Goal: Information Seeking & Learning: Compare options

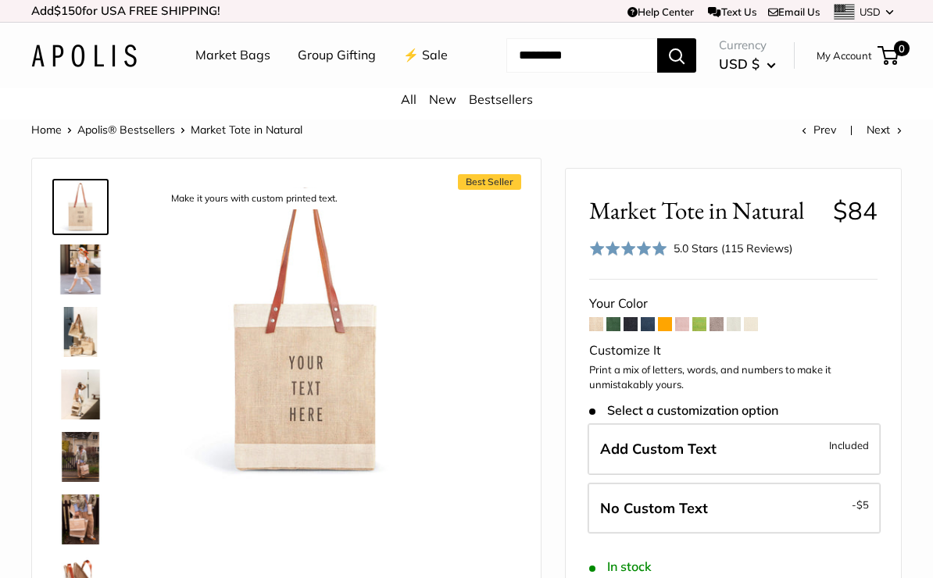
click at [705, 331] on span at bounding box center [699, 324] width 14 height 14
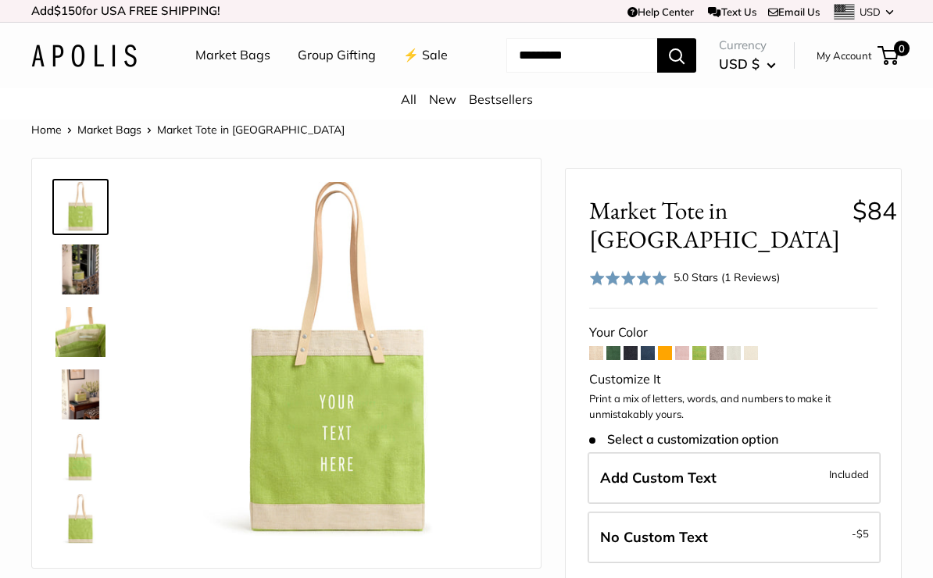
click at [667, 360] on span at bounding box center [665, 353] width 14 height 14
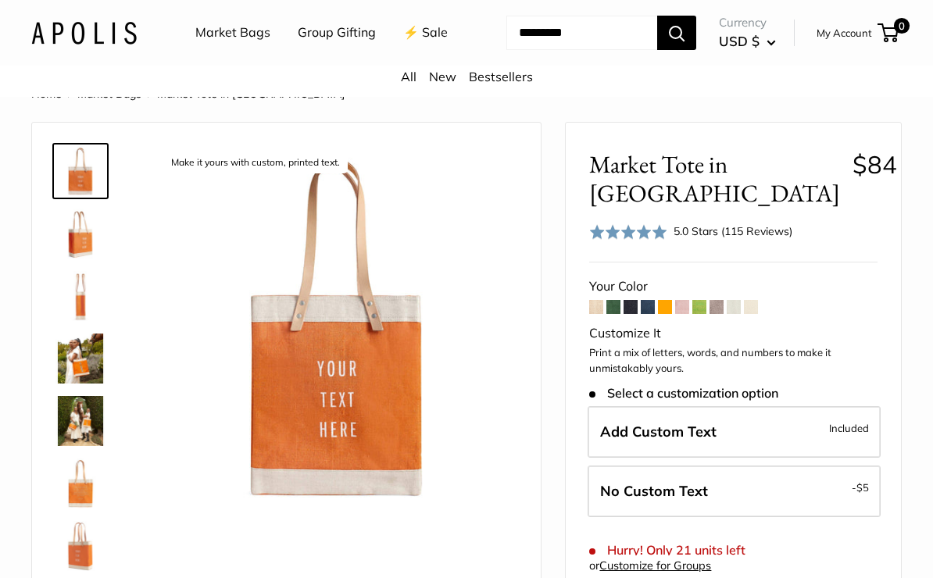
scroll to position [38, 0]
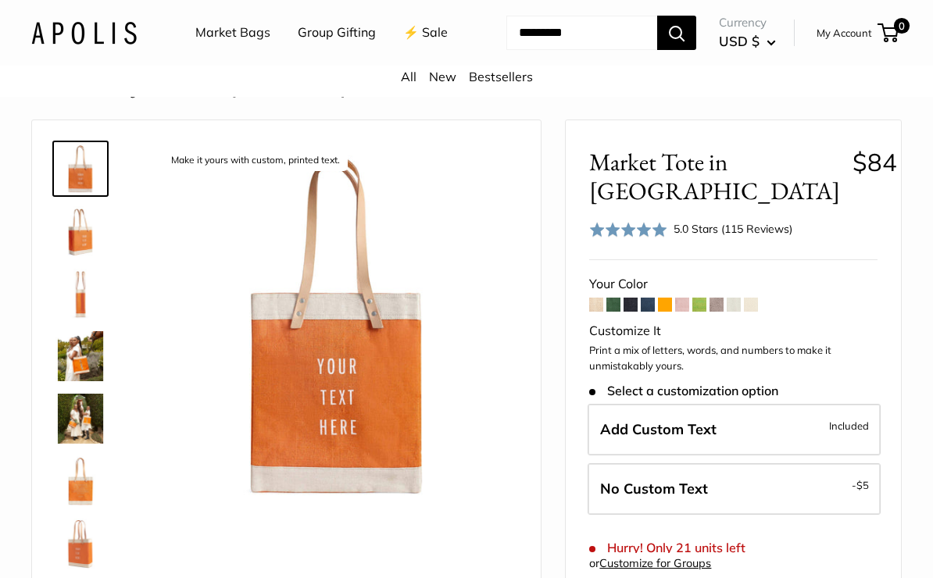
click at [633, 312] on span at bounding box center [630, 305] width 14 height 14
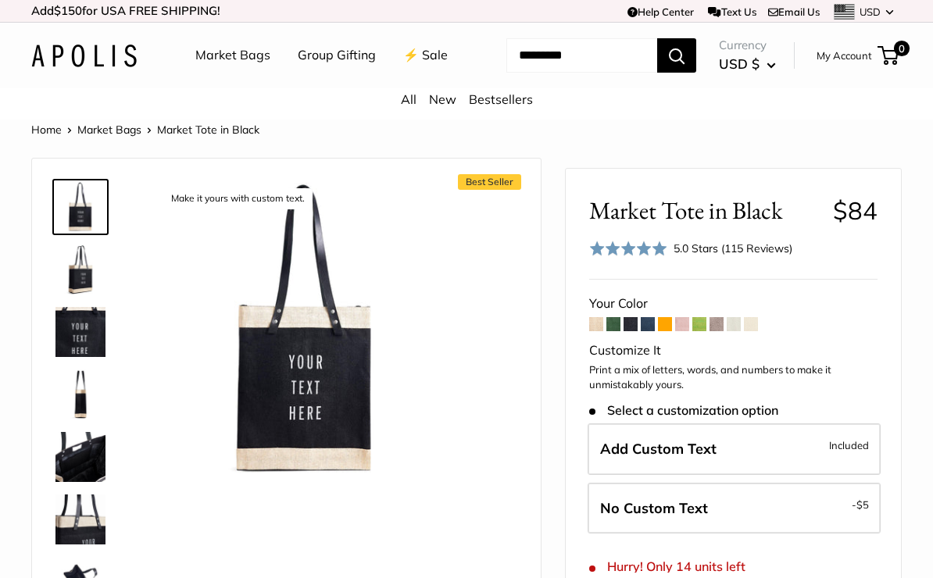
click at [648, 331] on span at bounding box center [647, 324] width 14 height 14
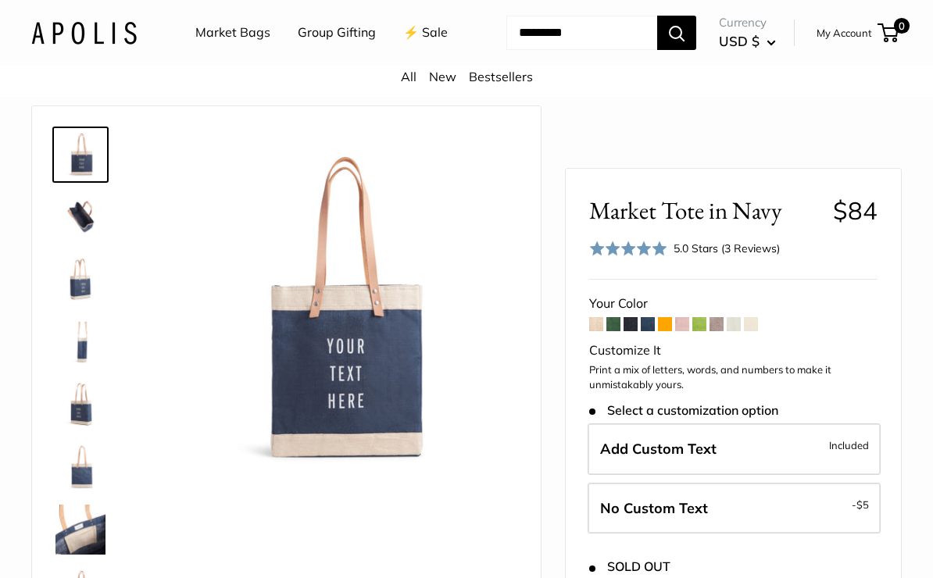
scroll to position [47, 0]
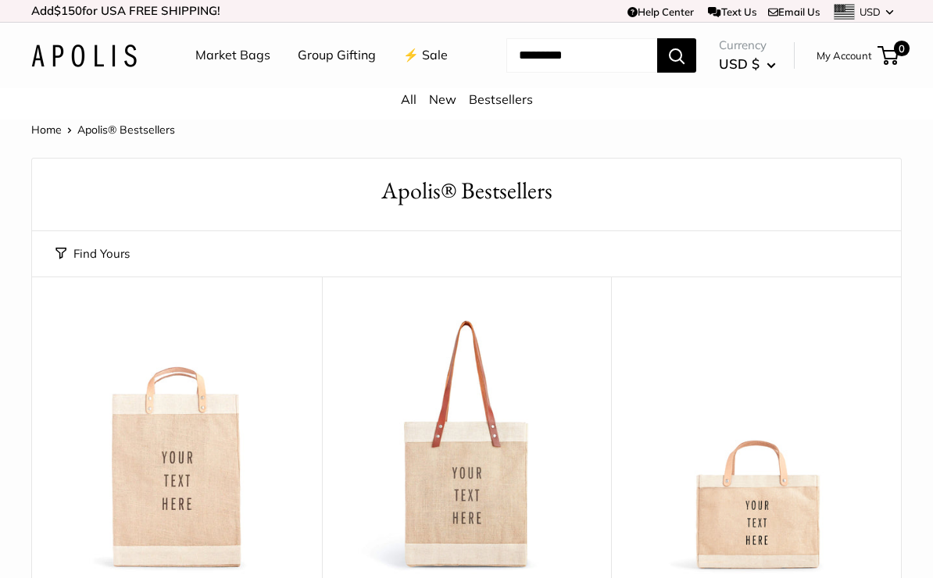
click at [403, 67] on link "⚡️ Sale" at bounding box center [425, 55] width 45 height 23
click at [236, 58] on link "Market Bags" at bounding box center [232, 55] width 75 height 23
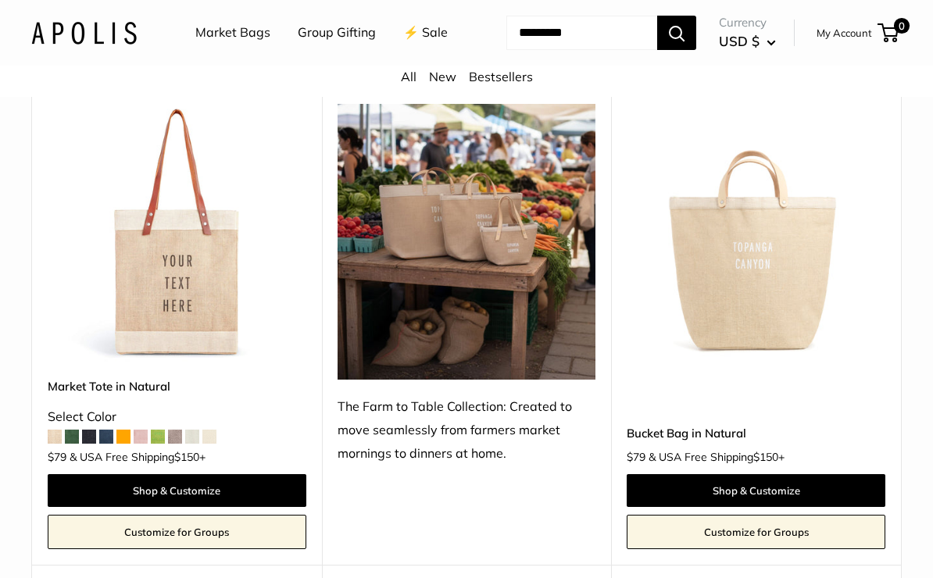
scroll to position [713, 0]
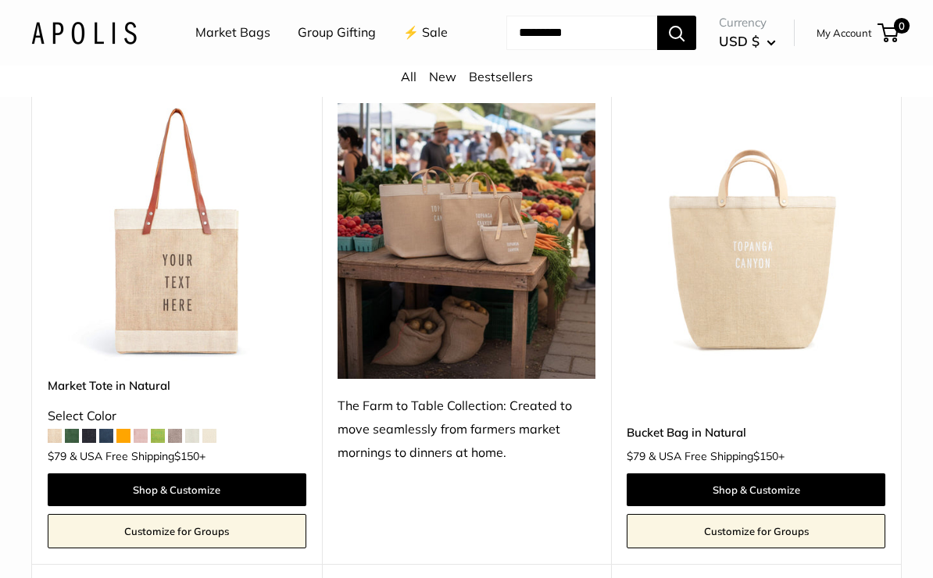
click at [78, 394] on link "Market Tote in Natural" at bounding box center [177, 385] width 259 height 18
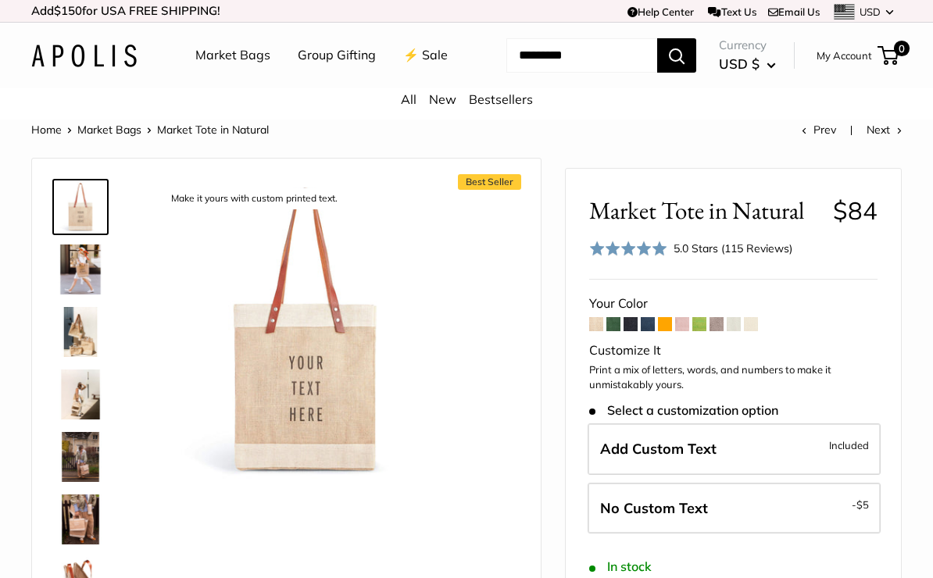
click at [665, 331] on span at bounding box center [665, 324] width 14 height 14
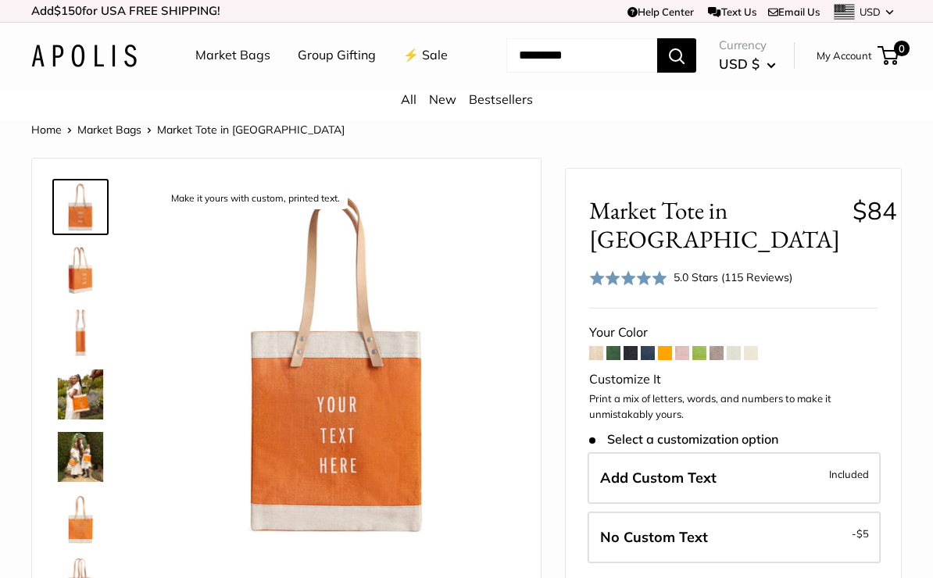
click at [719, 360] on span at bounding box center [716, 353] width 14 height 14
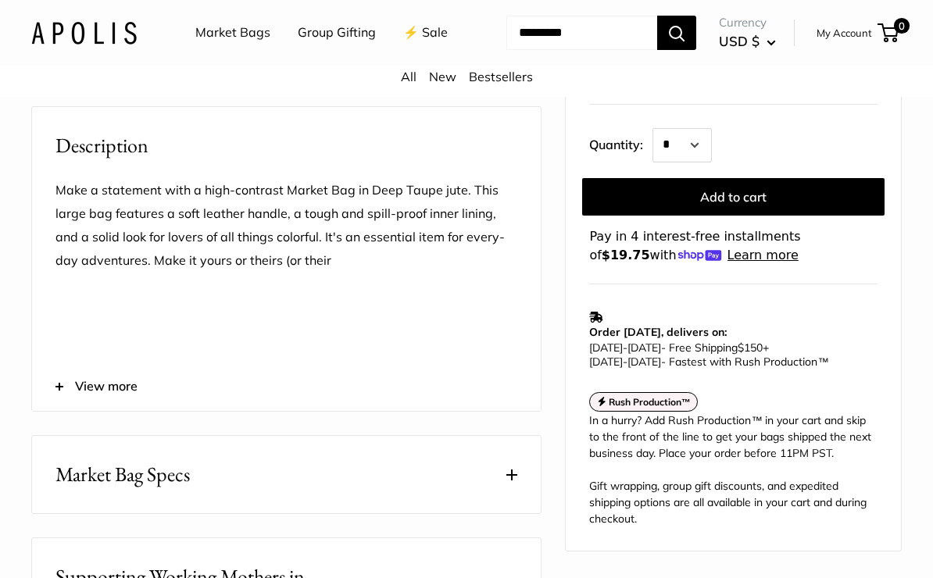
scroll to position [548, 0]
